Goal: Task Accomplishment & Management: Manage account settings

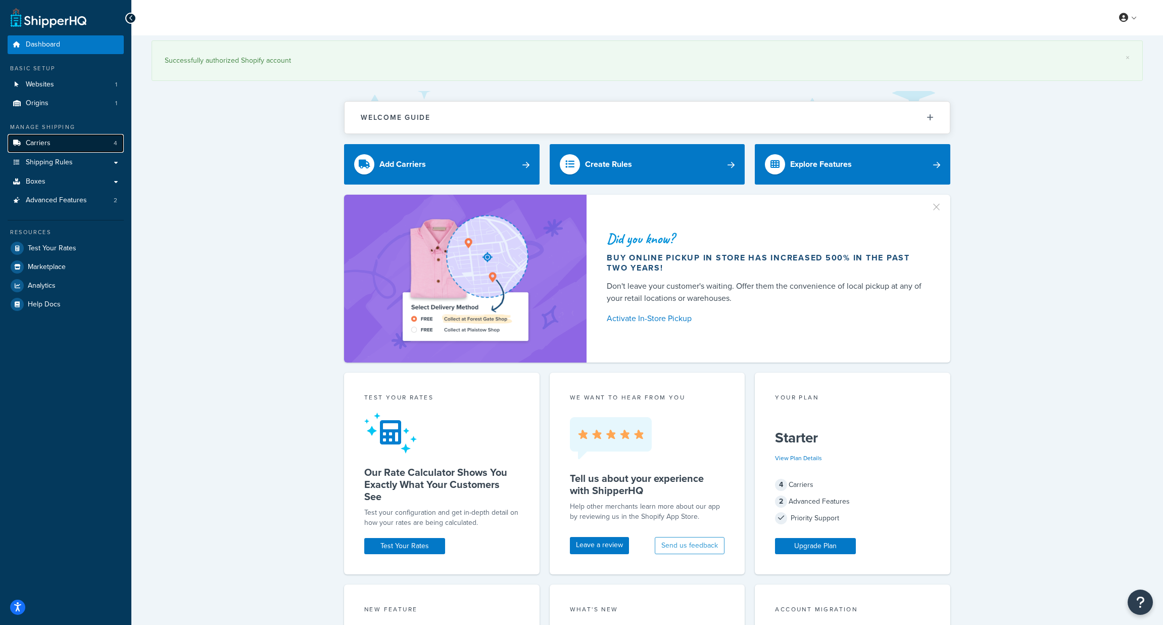
click at [39, 146] on span "Carriers" at bounding box center [38, 143] width 25 height 9
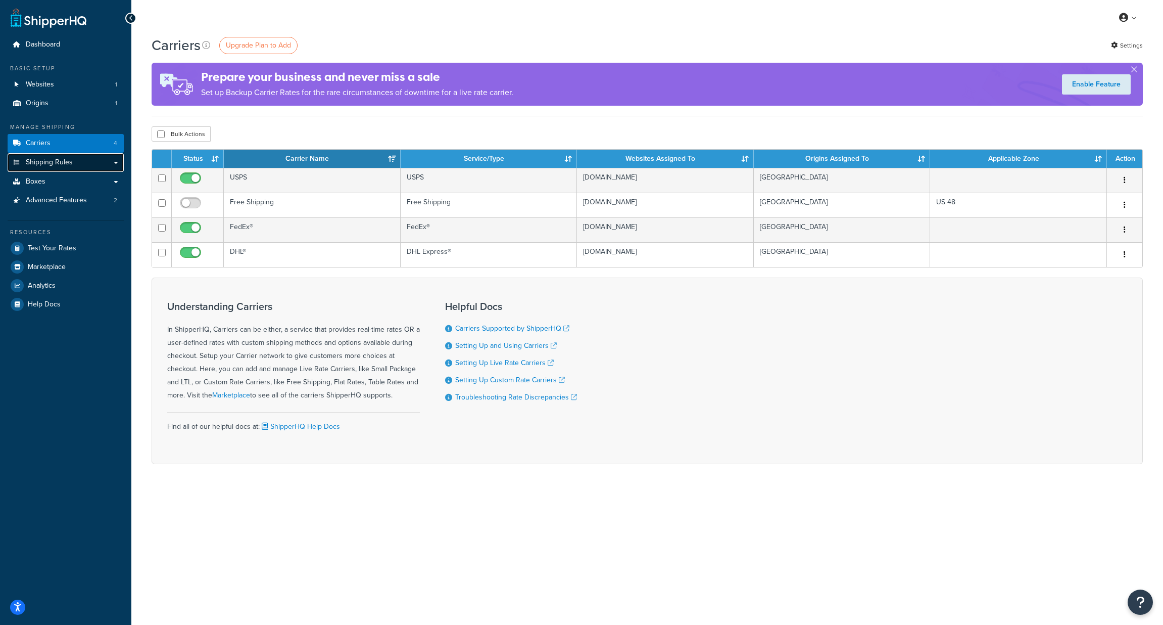
click at [49, 161] on span "Shipping Rules" at bounding box center [49, 162] width 47 height 9
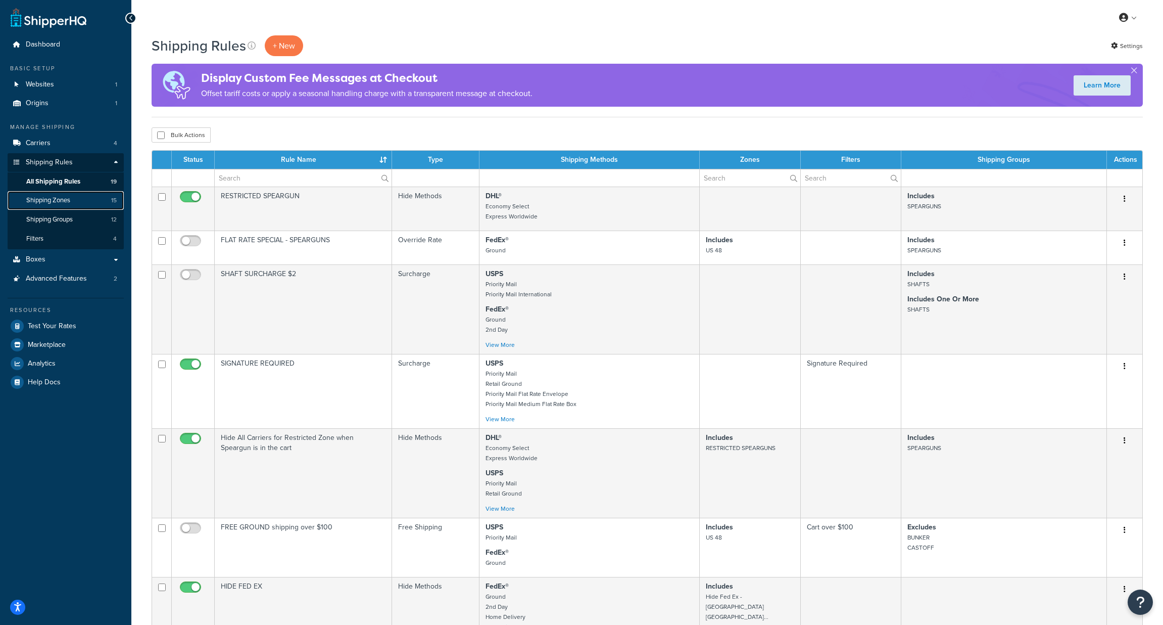
click at [43, 199] on span "Shipping Zones" at bounding box center [48, 200] width 44 height 9
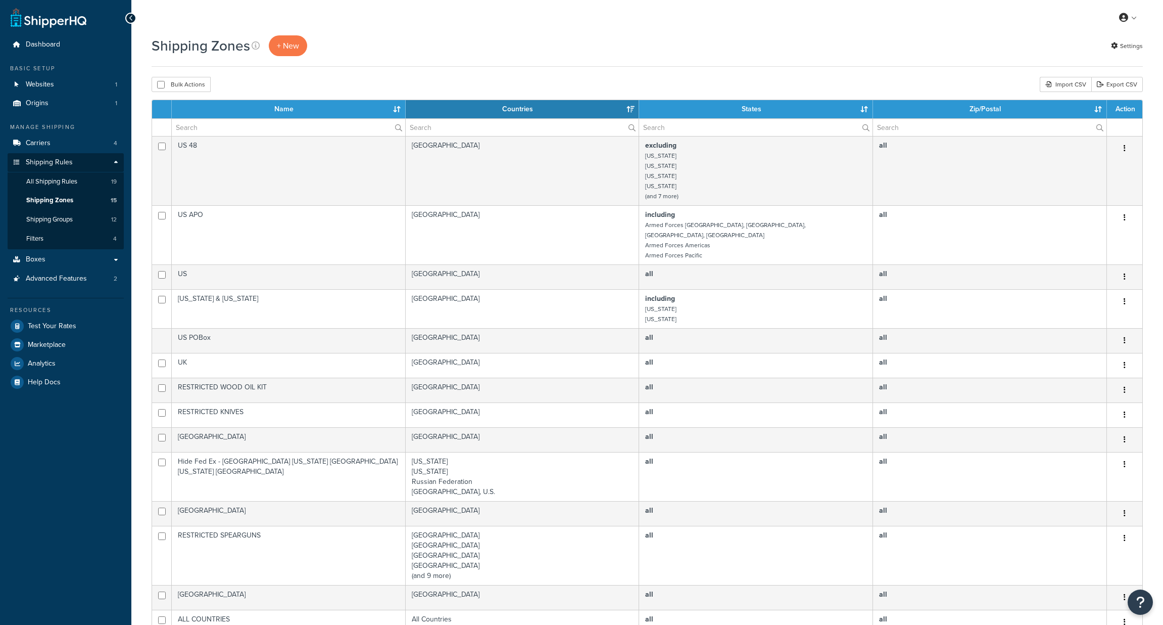
select select "15"
click at [60, 161] on span "Shipping Rules" at bounding box center [49, 162] width 47 height 9
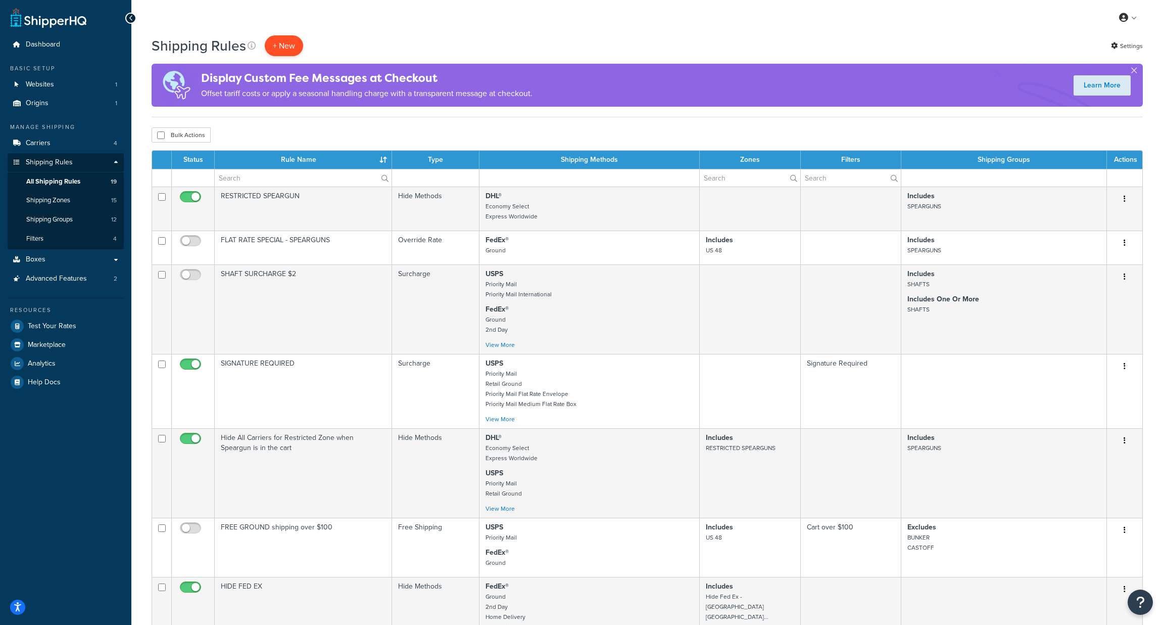
click at [281, 43] on p "+ New" at bounding box center [284, 45] width 38 height 21
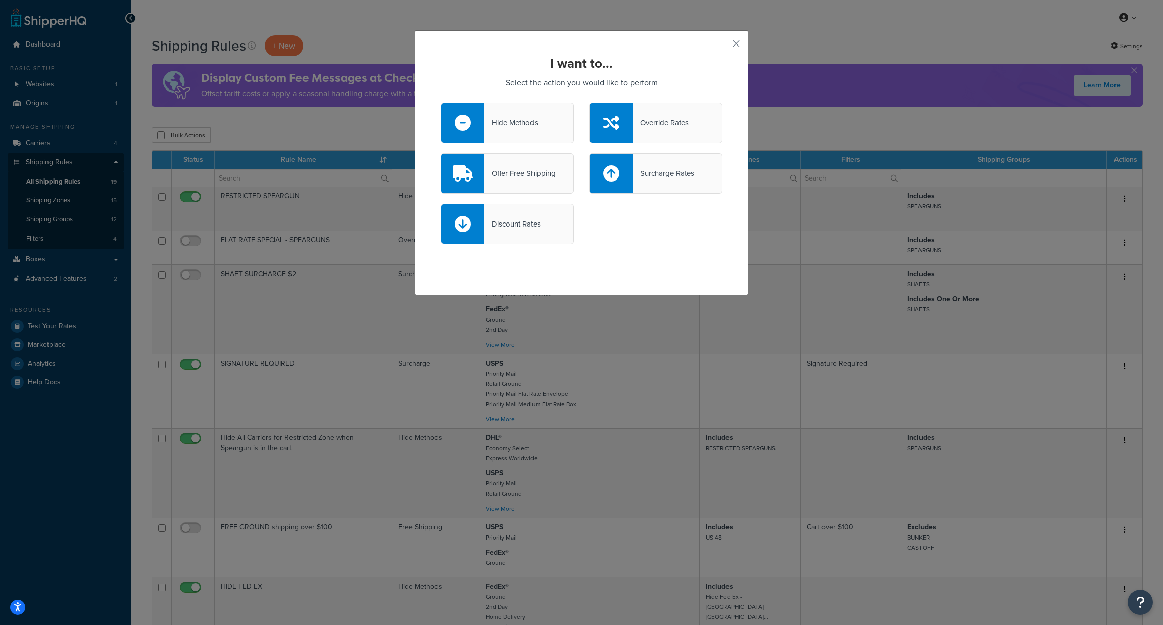
click at [515, 126] on div "Hide Methods" at bounding box center [512, 123] width 54 height 14
click at [0, 0] on input "Hide Methods" at bounding box center [0, 0] width 0 height 0
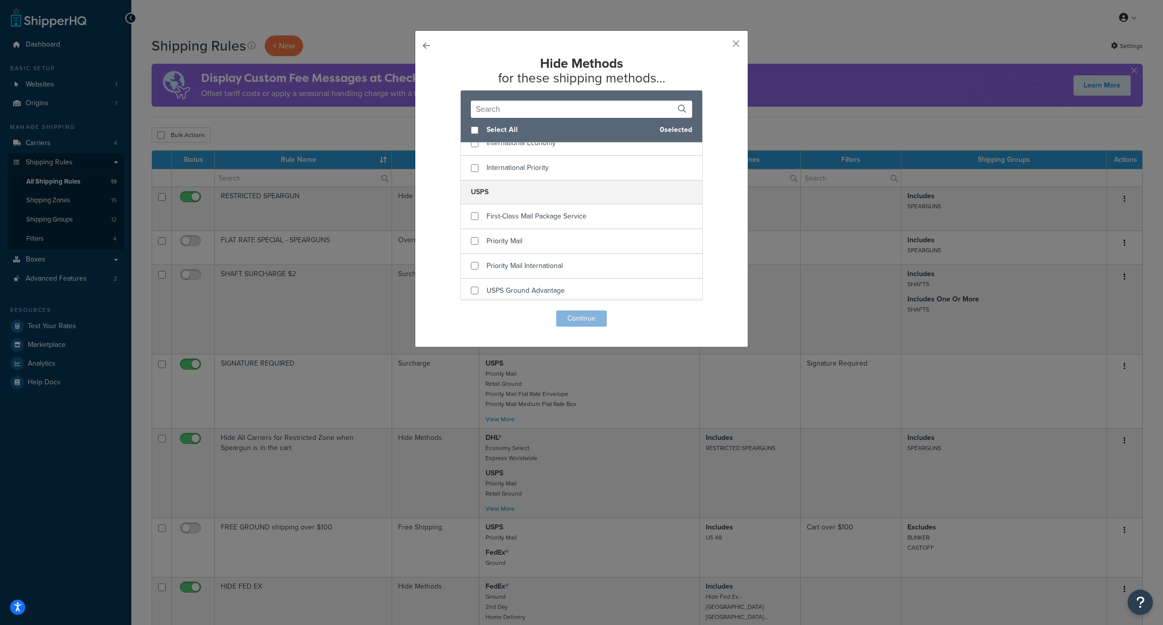
scroll to position [258, 0]
click at [474, 288] on input "checkbox" at bounding box center [475, 288] width 8 height 8
checkbox input "true"
click at [581, 320] on button "Continue" at bounding box center [581, 318] width 51 height 16
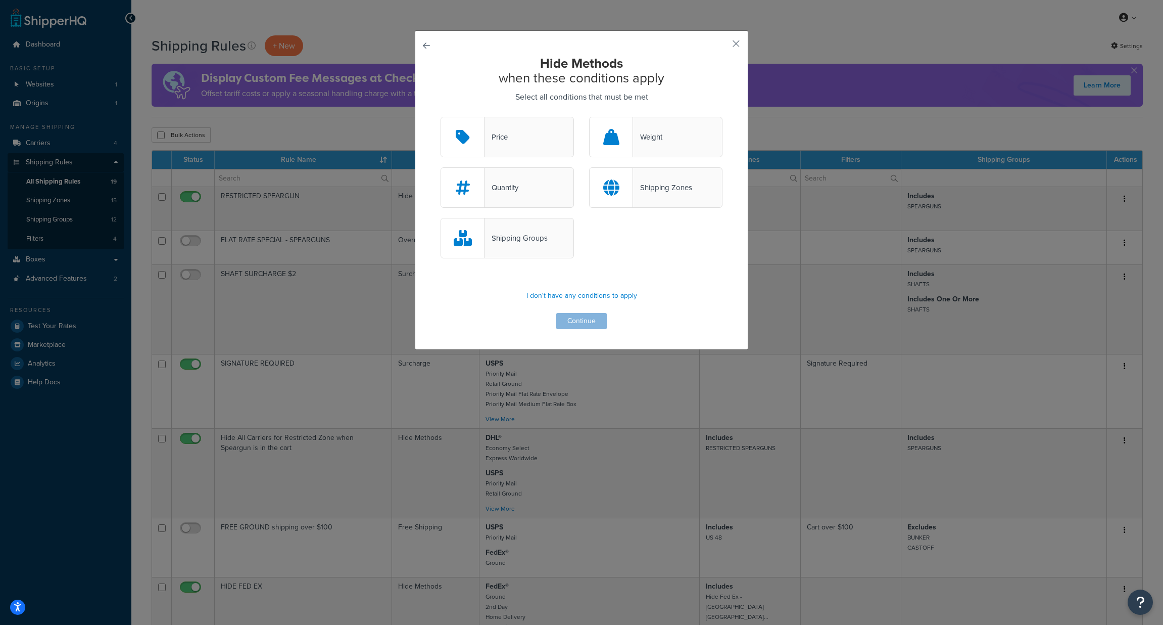
click at [662, 184] on div "Shipping Zones" at bounding box center [662, 187] width 59 height 14
click at [0, 0] on input "Shipping Zones" at bounding box center [0, 0] width 0 height 0
click at [580, 324] on button "Continue" at bounding box center [581, 321] width 51 height 16
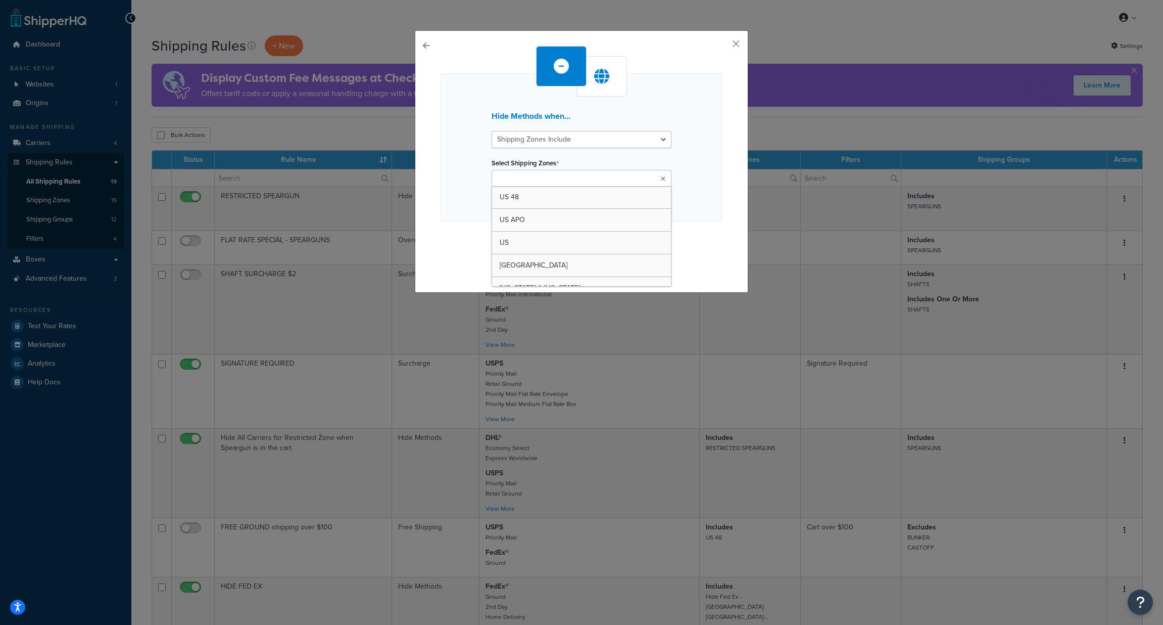
click at [629, 180] on ul at bounding box center [582, 178] width 180 height 17
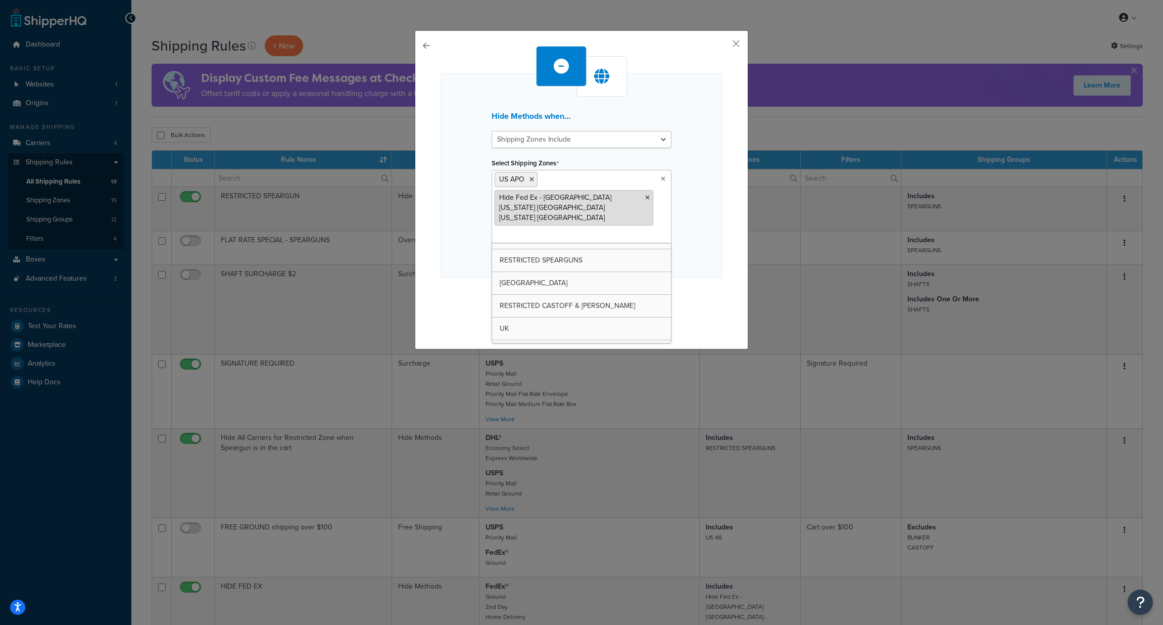
click at [648, 197] on icon at bounding box center [647, 198] width 5 height 6
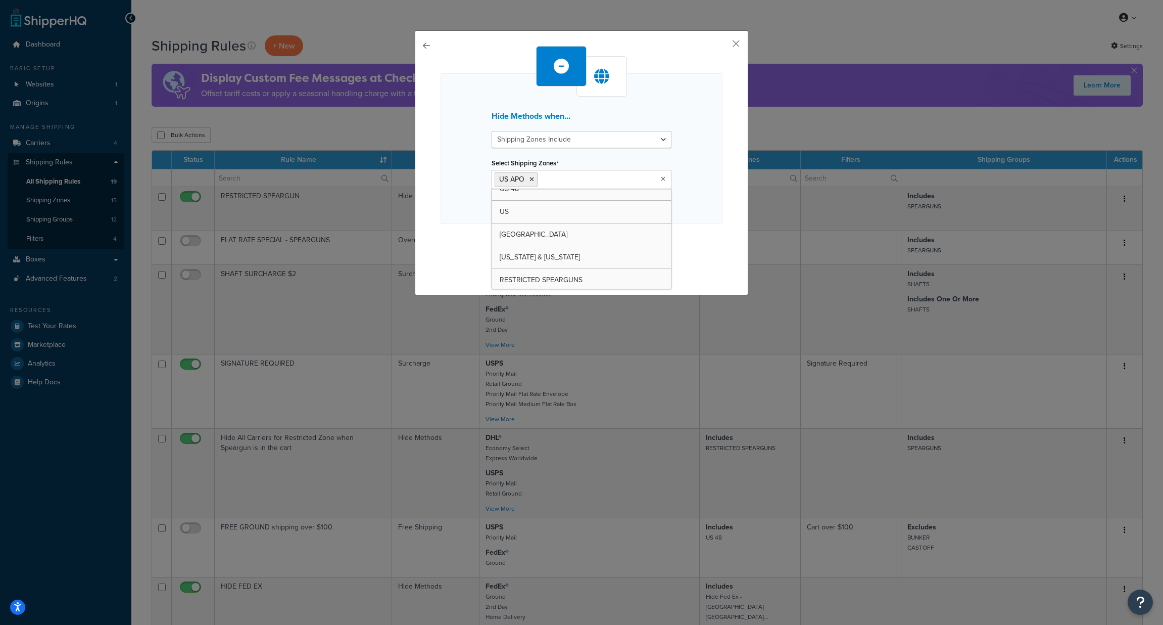
scroll to position [0, 0]
click at [578, 179] on input "Select Shipping Zones" at bounding box center [584, 178] width 89 height 11
type input "haw"
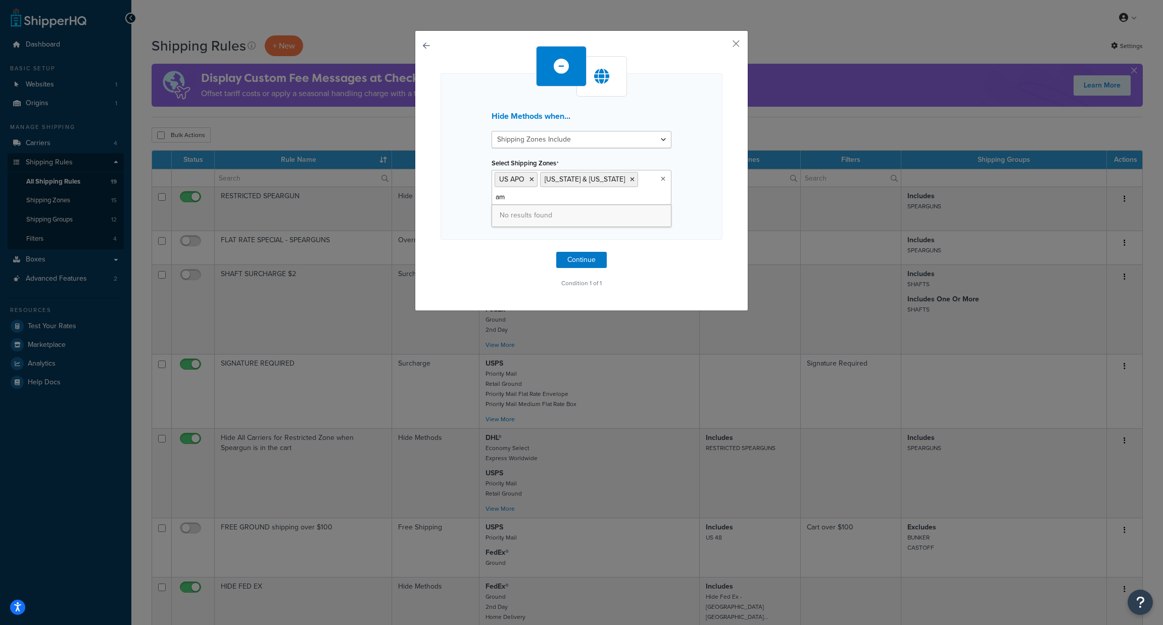
type input "a"
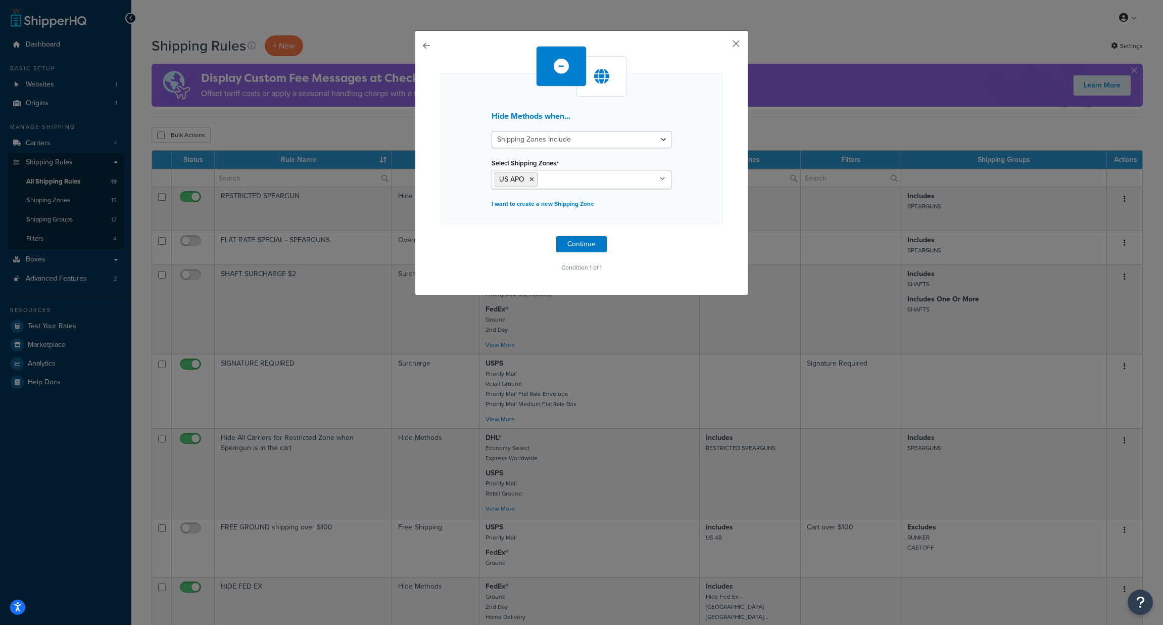
click at [723, 46] on button "button" at bounding box center [721, 47] width 3 height 3
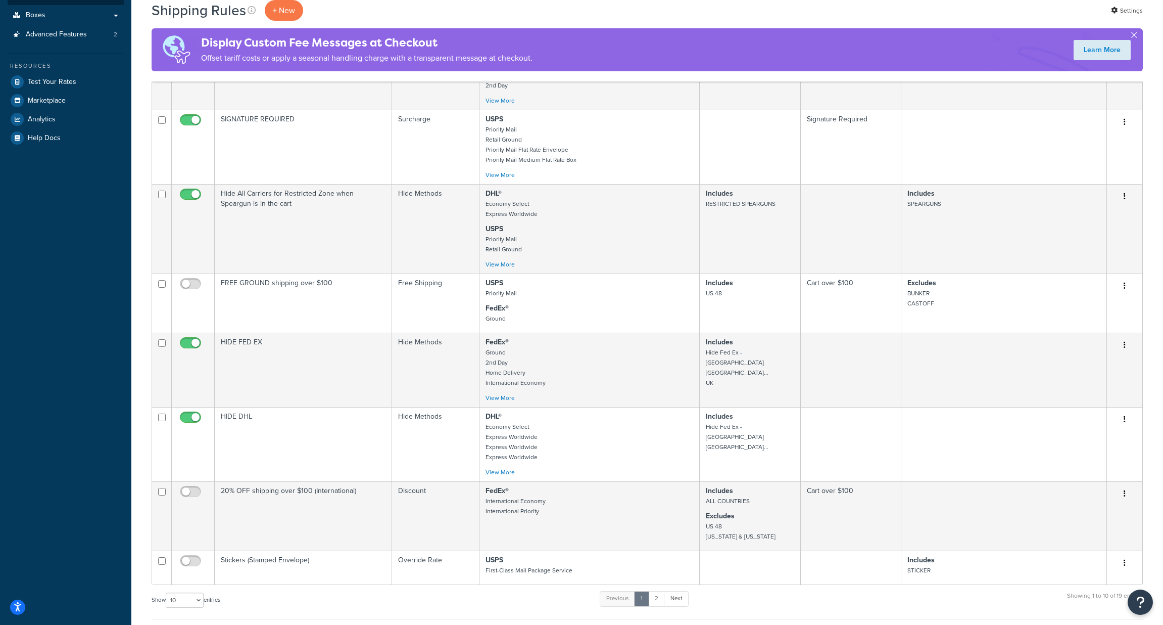
scroll to position [493, 0]
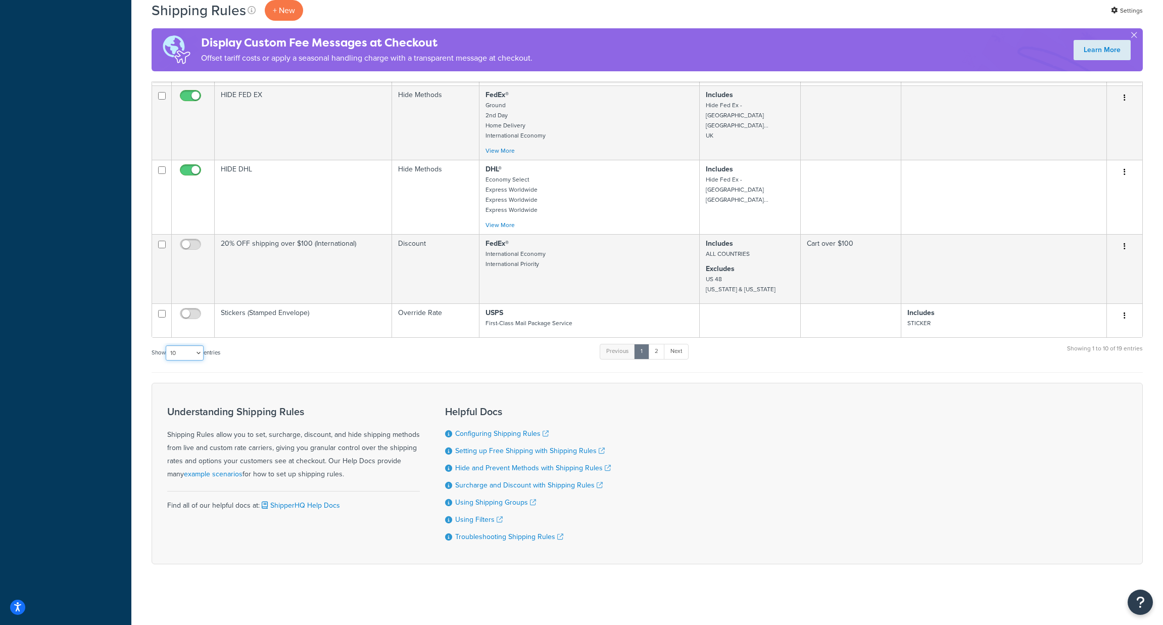
click at [202, 350] on select "10 15 25 50 100 1000" at bounding box center [185, 352] width 38 height 15
select select "25"
click at [167, 345] on select "10 15 25 50 100 1000" at bounding box center [185, 352] width 38 height 15
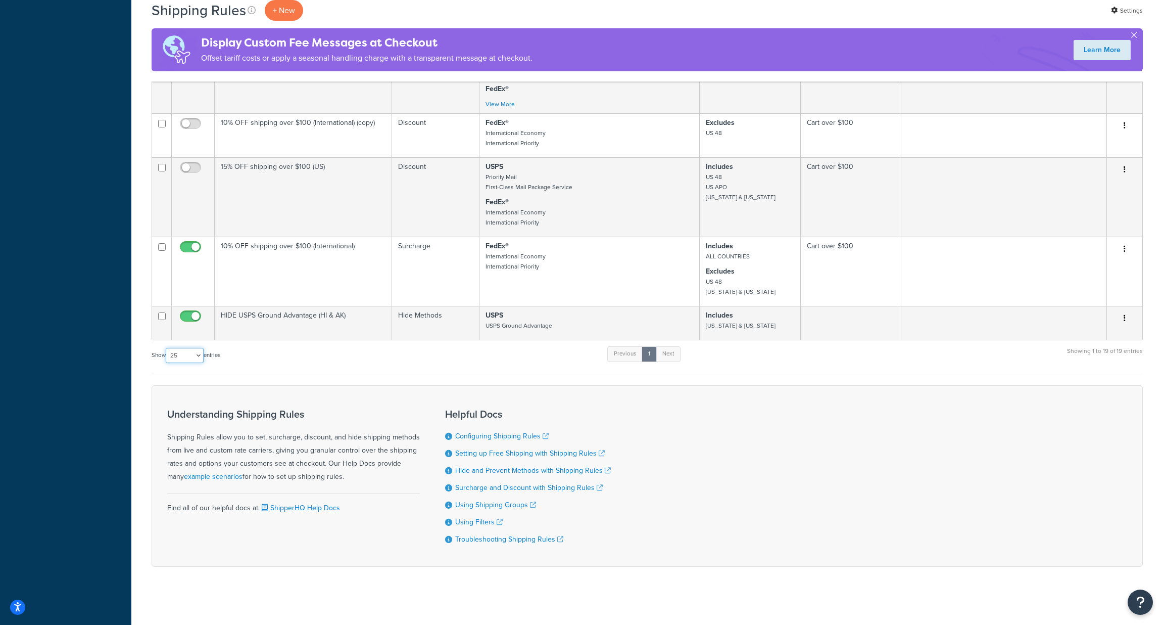
scroll to position [1141, 0]
click at [201, 351] on select "10 15 25 50 100 1000" at bounding box center [185, 352] width 38 height 15
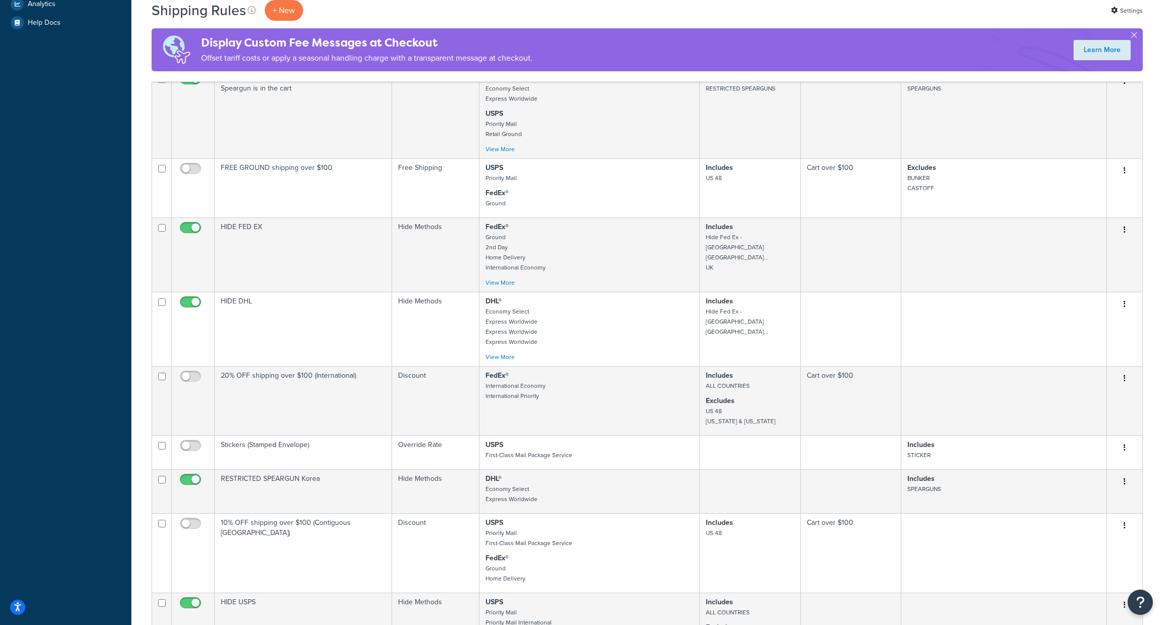
scroll to position [0, 0]
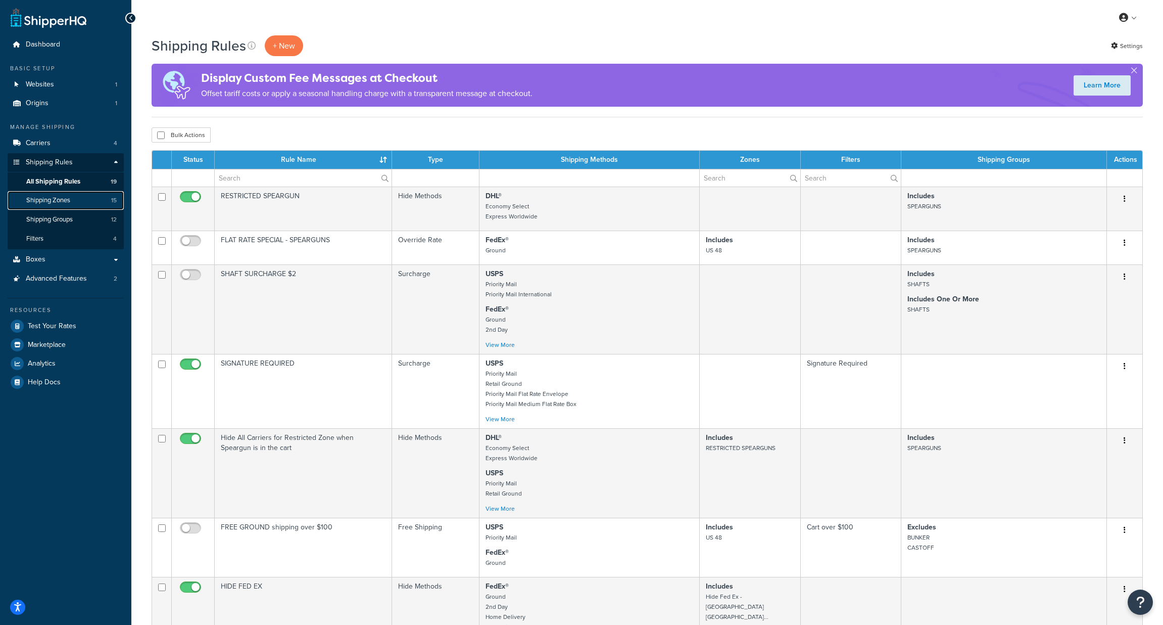
click at [67, 198] on span "Shipping Zones" at bounding box center [48, 200] width 44 height 9
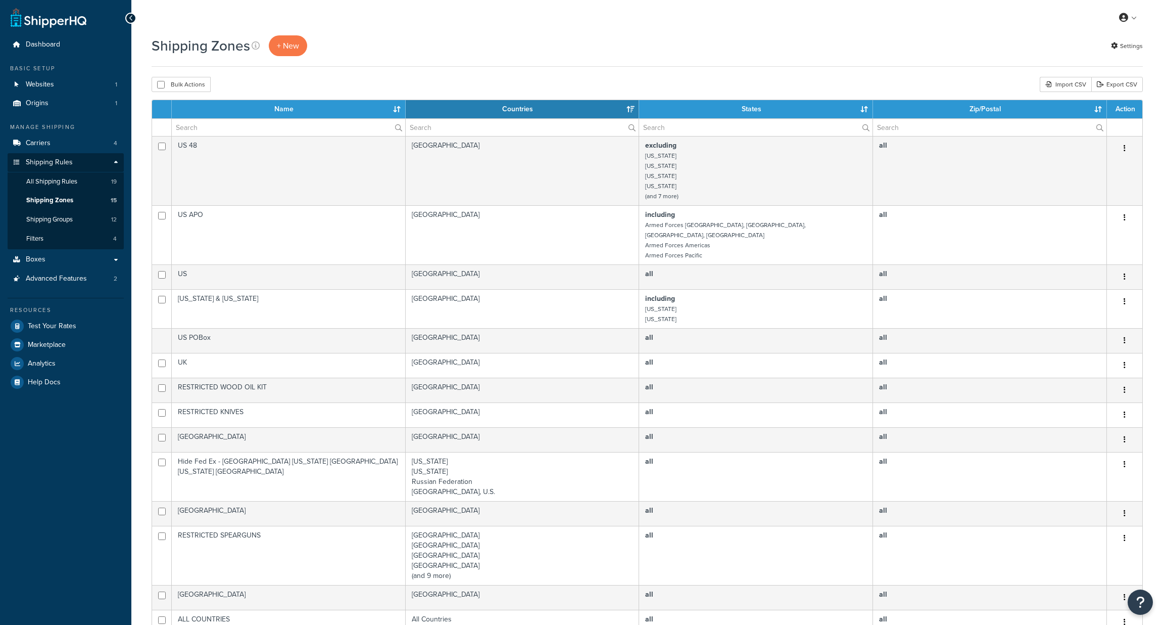
select select "15"
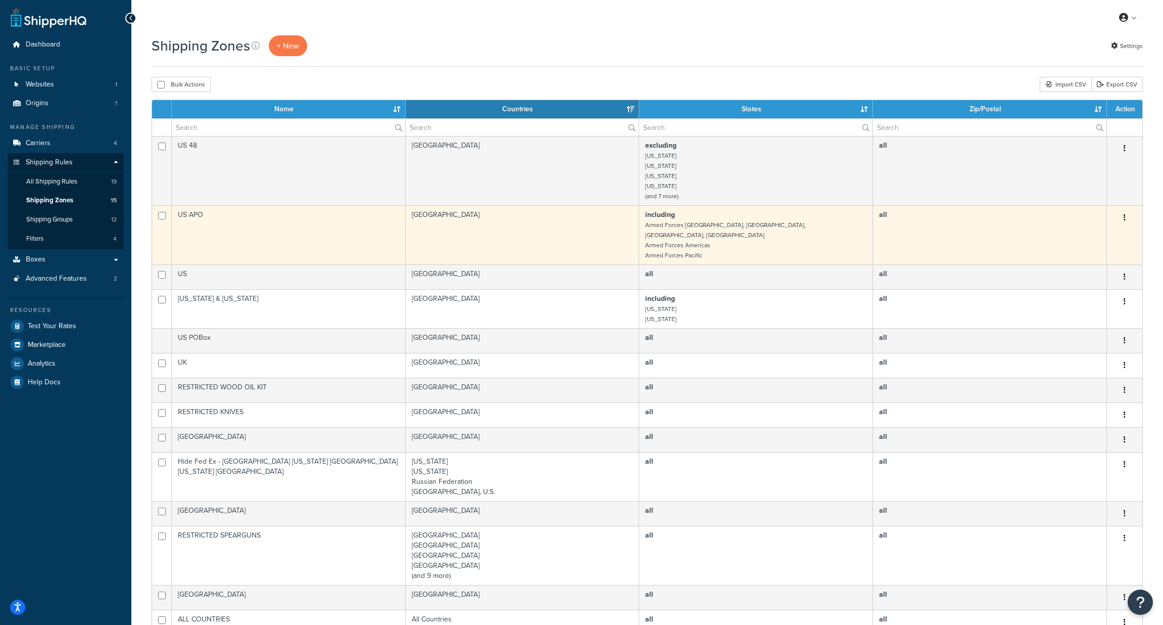
click at [1127, 216] on button "button" at bounding box center [1125, 218] width 14 height 16
click at [1067, 240] on link "Edit" at bounding box center [1084, 238] width 80 height 21
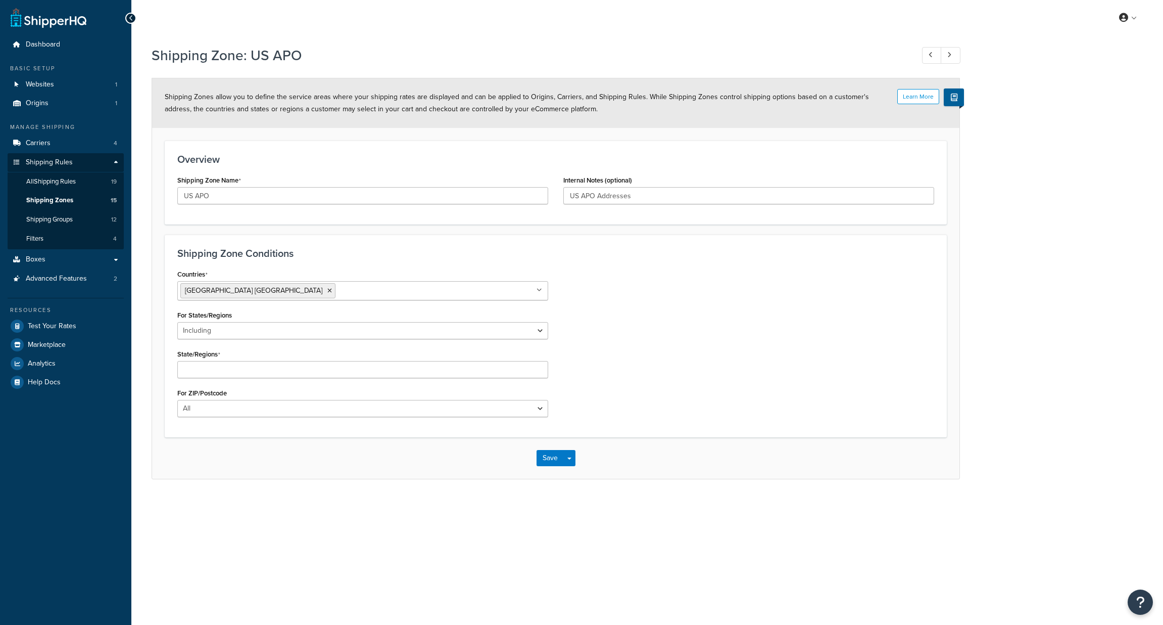
select select "including"
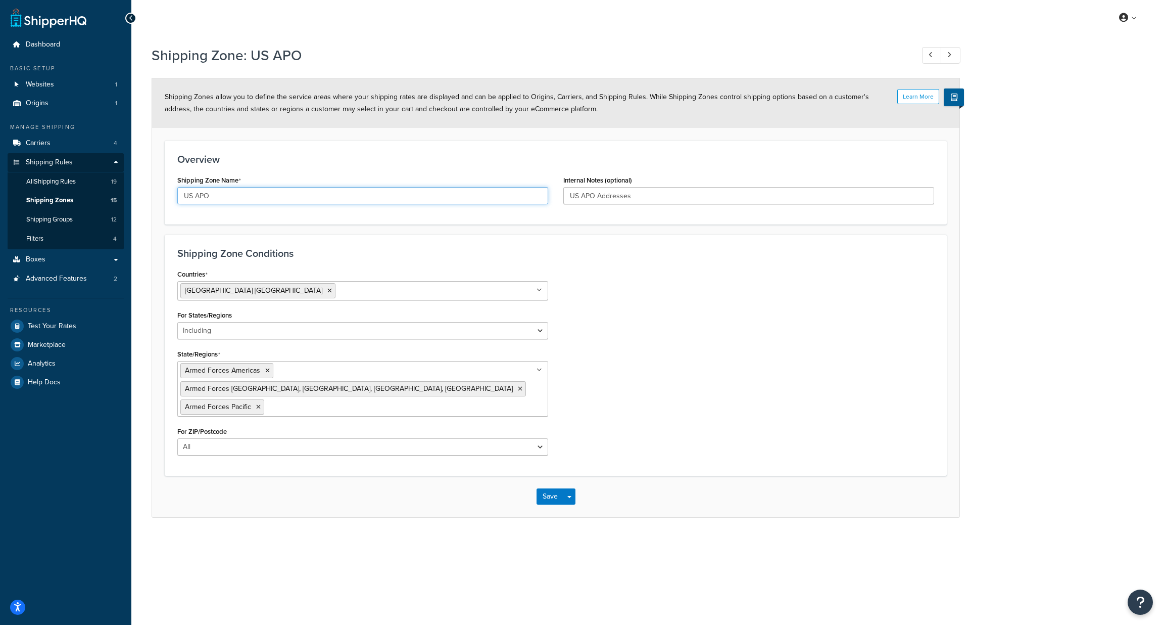
drag, startPoint x: 213, startPoint y: 195, endPoint x: 221, endPoint y: 196, distance: 8.1
click at [213, 195] on input "US APO" at bounding box center [362, 195] width 371 height 17
type input "US APO/AFO"
click at [547, 488] on button "Save" at bounding box center [550, 496] width 27 height 16
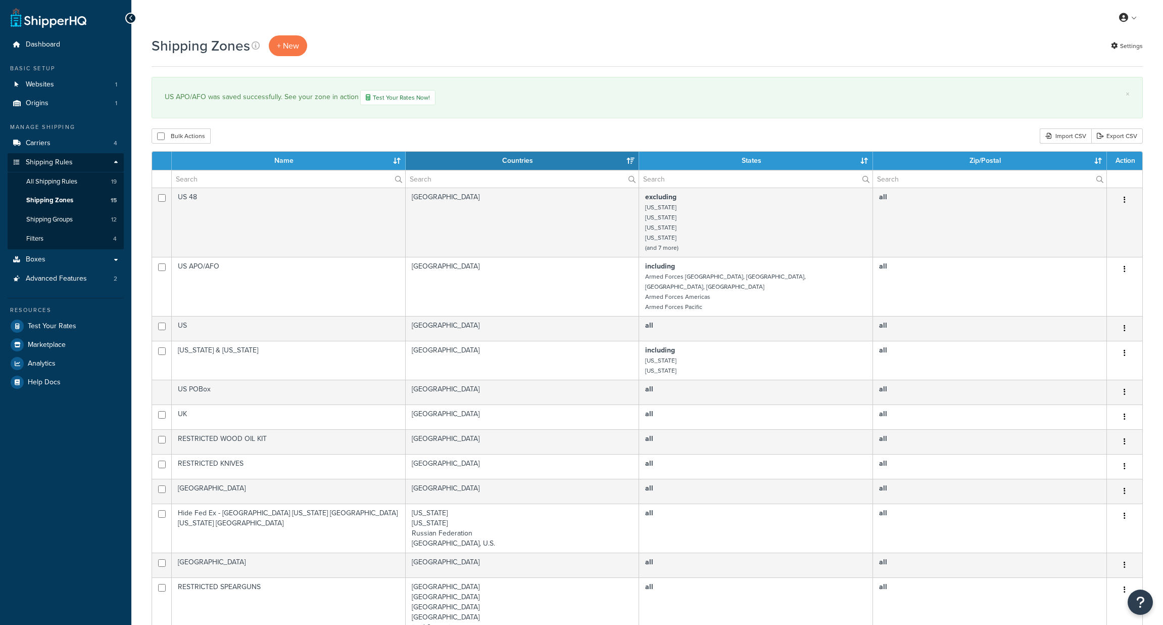
select select "15"
click at [291, 46] on span "+ New" at bounding box center [288, 46] width 22 height 12
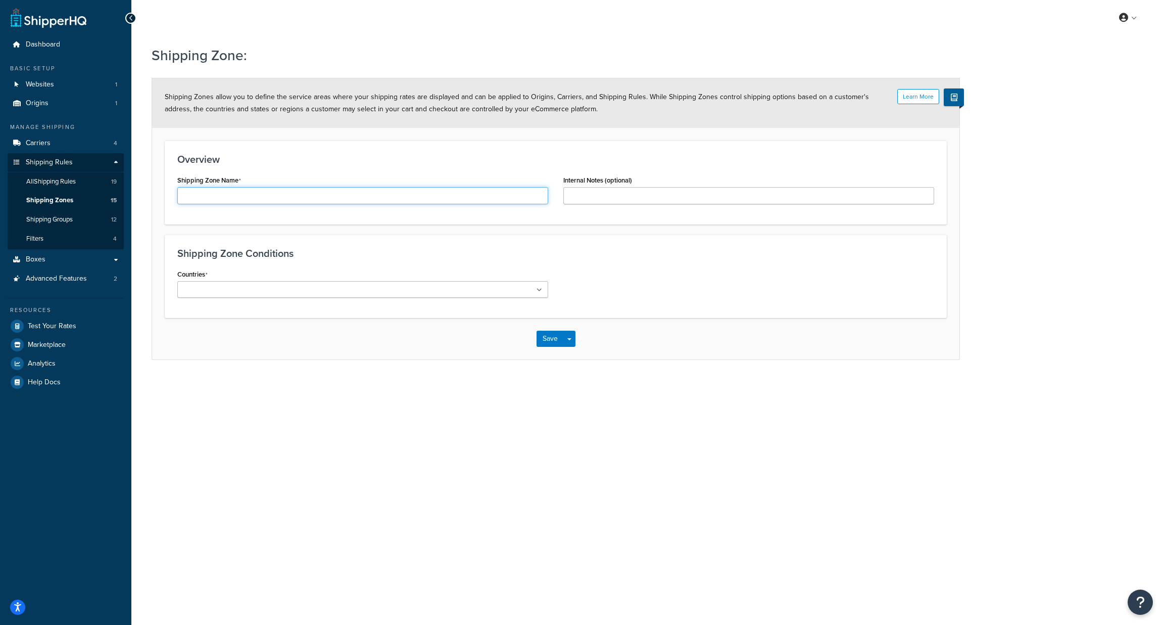
click at [239, 192] on input "Shipping Zone Name" at bounding box center [362, 195] width 371 height 17
type input "US Territiories"
click at [319, 291] on ul at bounding box center [362, 289] width 371 height 17
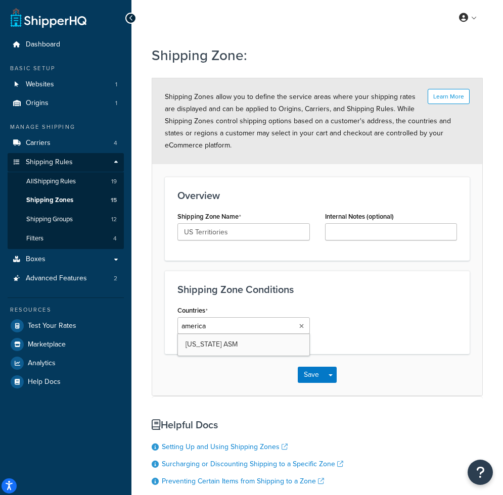
type input "american"
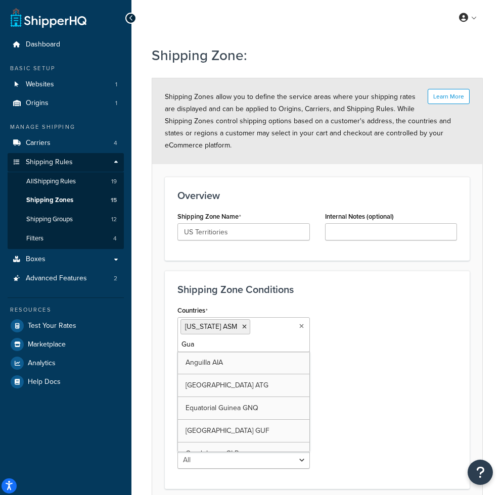
type input "Guam"
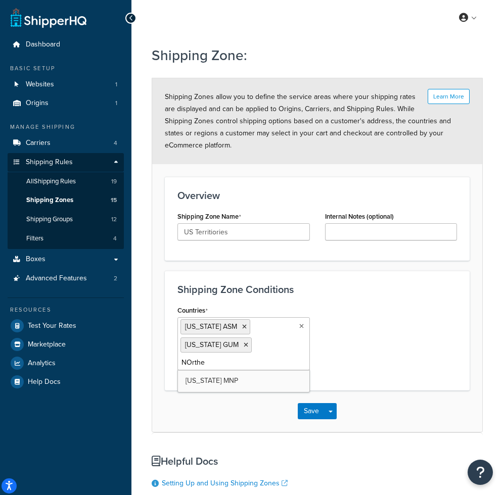
type input "NOrther"
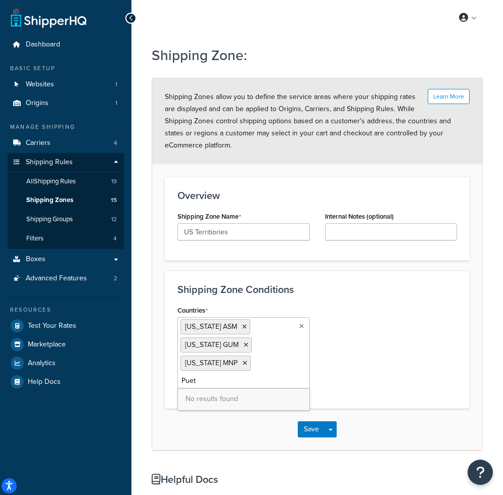
type input "Pue"
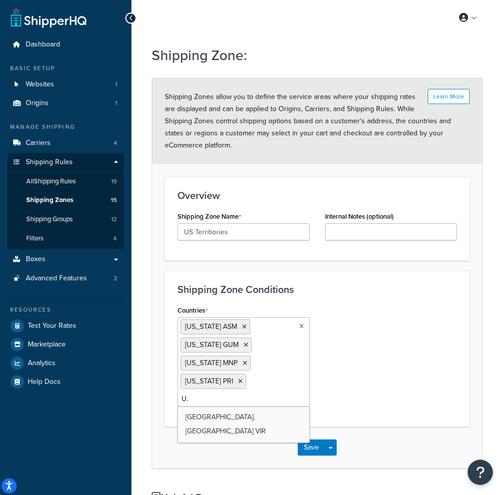
type input "U.S"
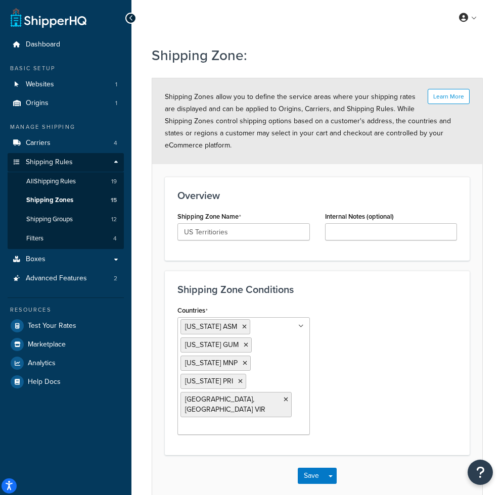
click at [381, 356] on div "Countries American Samoa ASM Guam GUM Northern Mariana Islands MNP Puerto Rico …" at bounding box center [317, 372] width 295 height 139
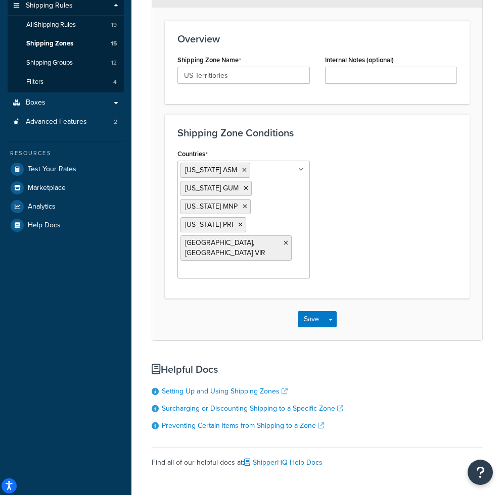
scroll to position [157, 0]
click at [207, 269] on input "Countries" at bounding box center [224, 270] width 89 height 11
type input "B"
click at [382, 229] on div "Countries American Samoa ASM Guam GUM Northern Mariana Islands MNP Puerto Rico …" at bounding box center [317, 215] width 295 height 139
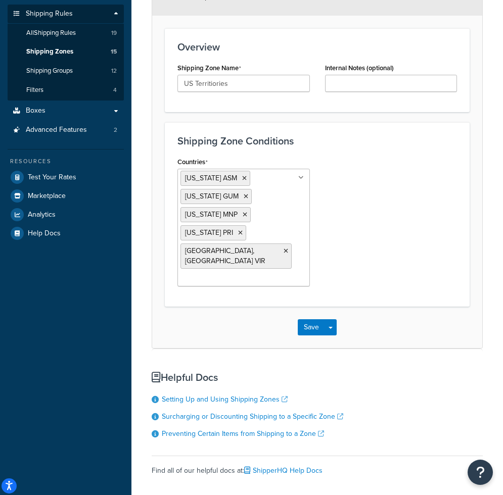
scroll to position [150, 0]
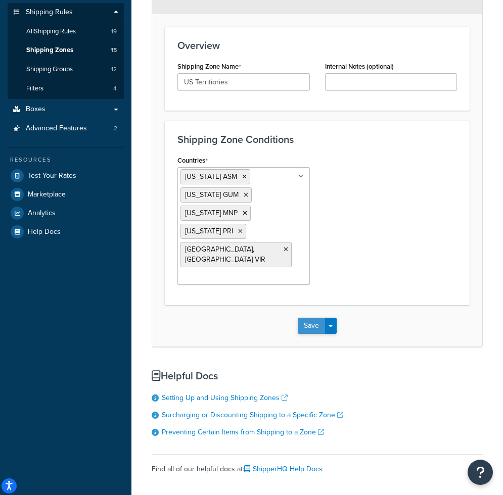
click at [311, 324] on button "Save" at bounding box center [311, 326] width 27 height 16
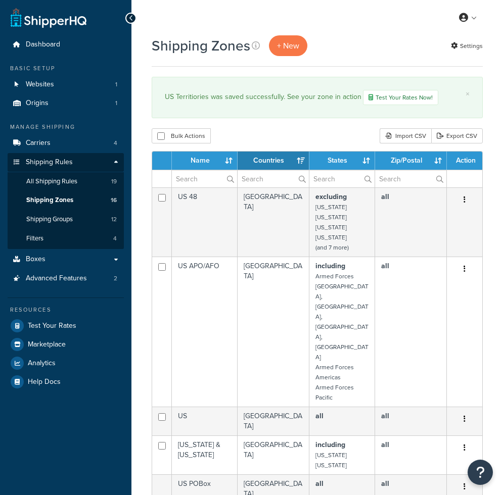
select select "15"
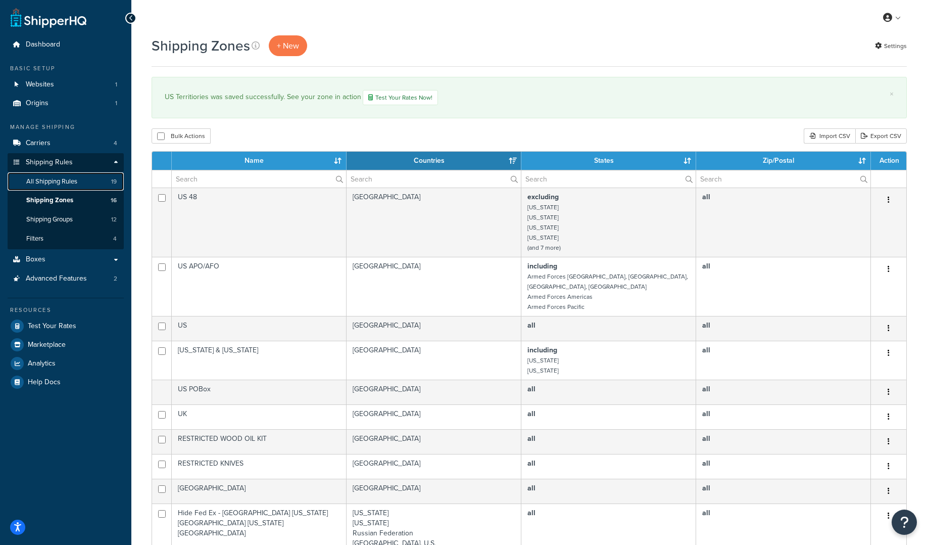
click at [77, 181] on span "All Shipping Rules" at bounding box center [51, 181] width 51 height 9
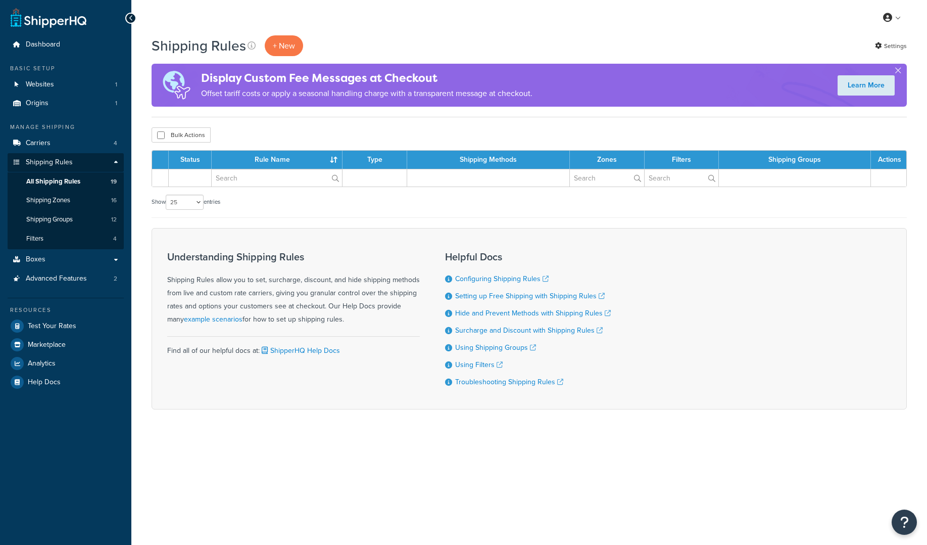
select select "25"
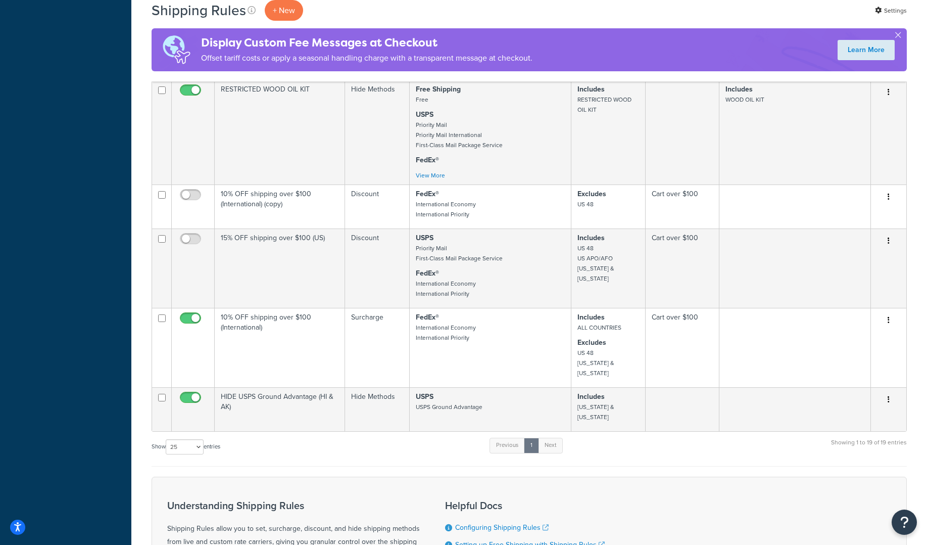
scroll to position [1087, 0]
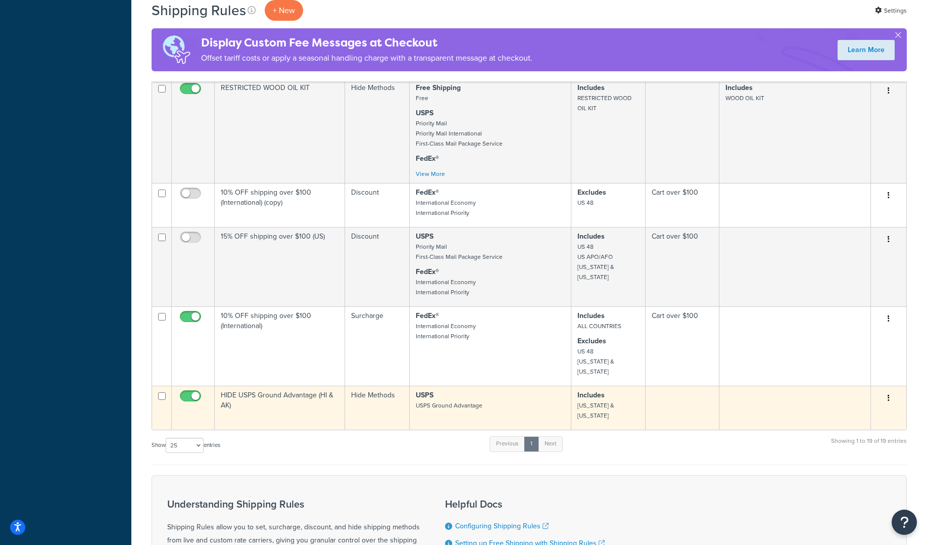
click at [888, 394] on icon "button" at bounding box center [889, 397] width 2 height 7
click at [832, 407] on link "Edit" at bounding box center [856, 417] width 80 height 21
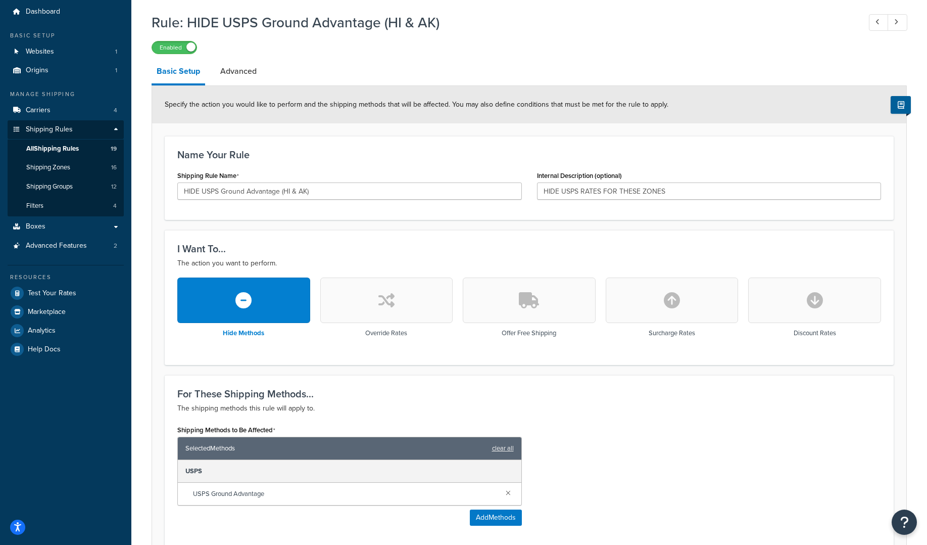
scroll to position [30, 0]
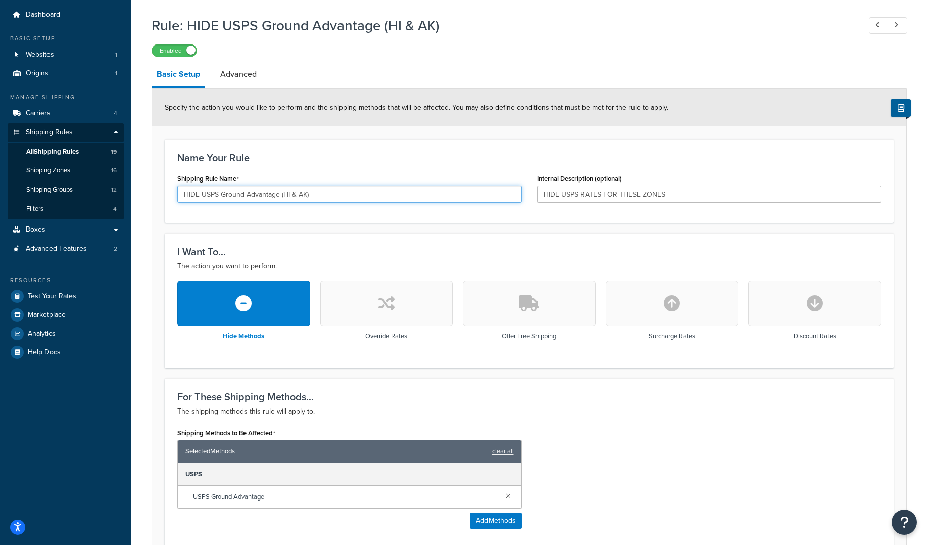
click at [312, 195] on input "HIDE USPS Ground Advantage (HI & AK)" at bounding box center [349, 193] width 345 height 17
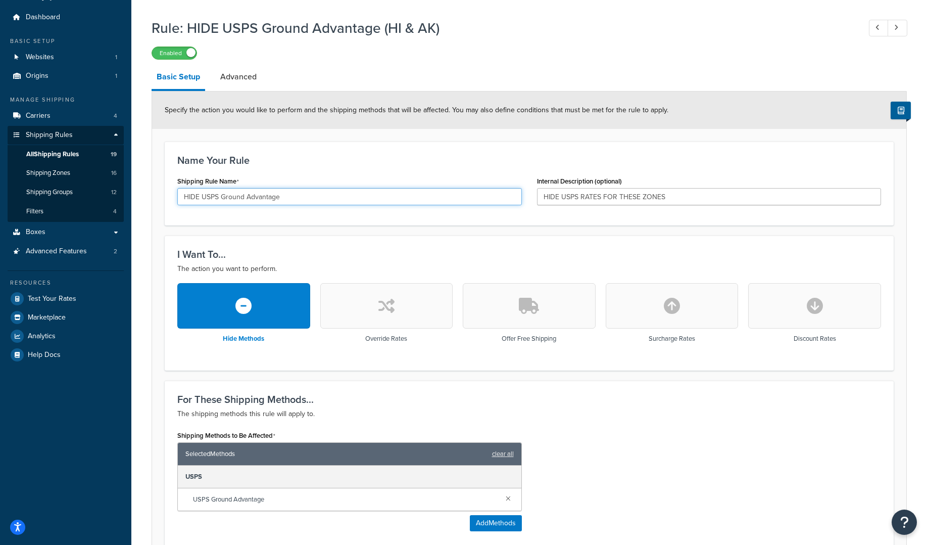
type input "HIDE USPS Ground Advantage"
click at [681, 200] on input "HIDE USPS RATES FOR THESE ZONES" at bounding box center [709, 196] width 345 height 17
